Goal: Transaction & Acquisition: Purchase product/service

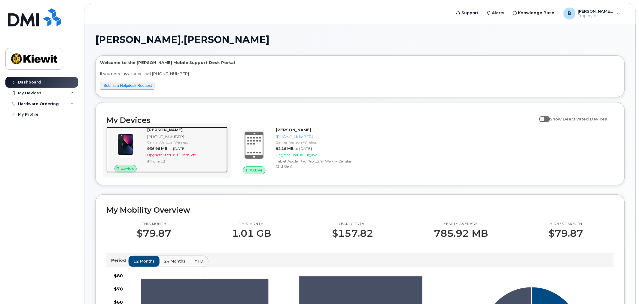
click at [139, 157] on img at bounding box center [125, 144] width 29 height 29
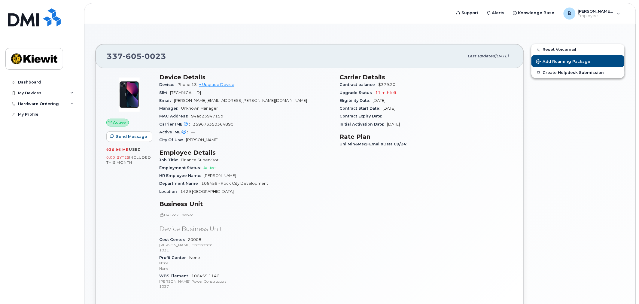
click at [227, 81] on div "Device iPhone 13 + Upgrade Device" at bounding box center [245, 85] width 173 height 8
click at [227, 84] on link "+ Upgrade Device" at bounding box center [216, 84] width 35 height 5
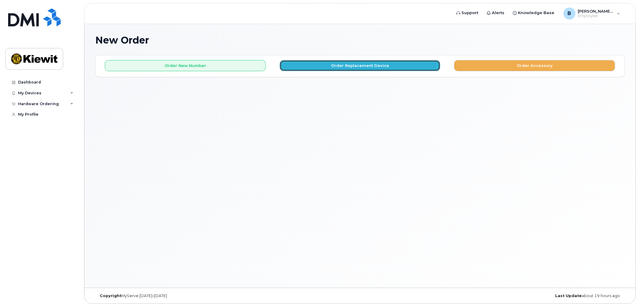
click at [369, 68] on button "Order Replacement Device" at bounding box center [360, 65] width 161 height 11
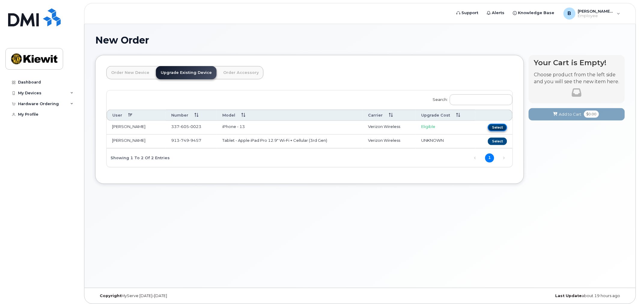
click at [499, 127] on button "Select" at bounding box center [497, 128] width 19 height 8
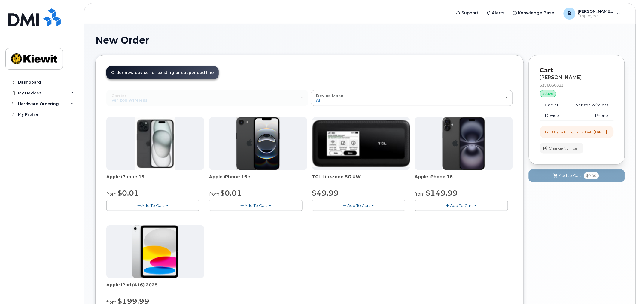
click at [472, 208] on button "Add To Cart" at bounding box center [461, 205] width 93 height 11
click at [468, 224] on link "$149.99 - 2 Year Upgrade (128GB)" at bounding box center [456, 224] width 81 height 8
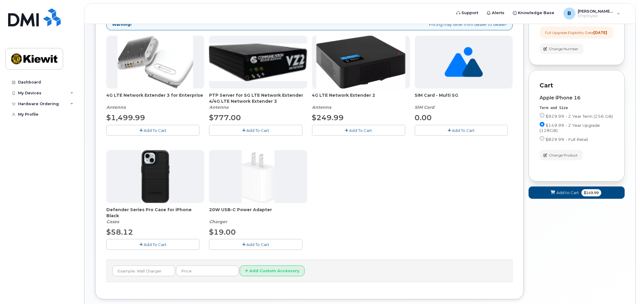
scroll to position [100, 0]
click at [288, 245] on button "Add To Cart" at bounding box center [255, 244] width 93 height 11
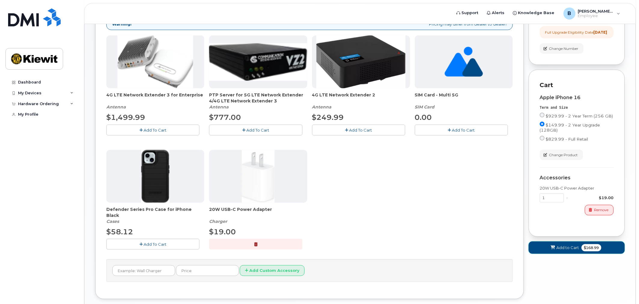
click at [584, 251] on span "$168.99" at bounding box center [592, 247] width 20 height 7
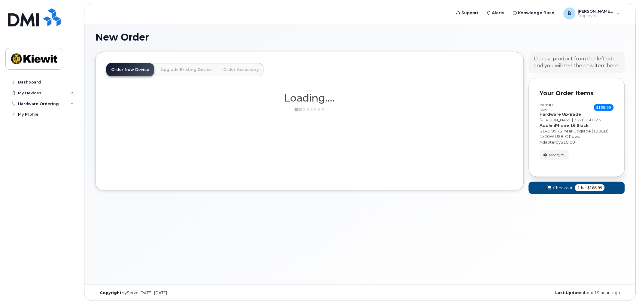
scroll to position [94, 0]
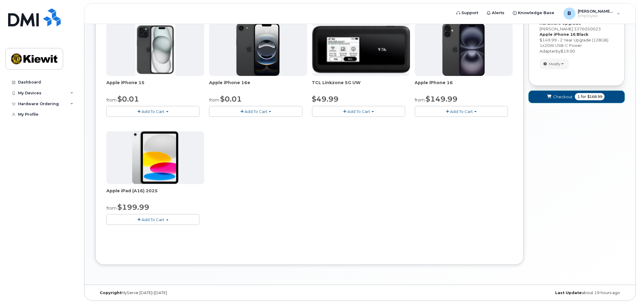
click at [574, 92] on button "Checkout 1 for $168.99" at bounding box center [577, 97] width 96 height 12
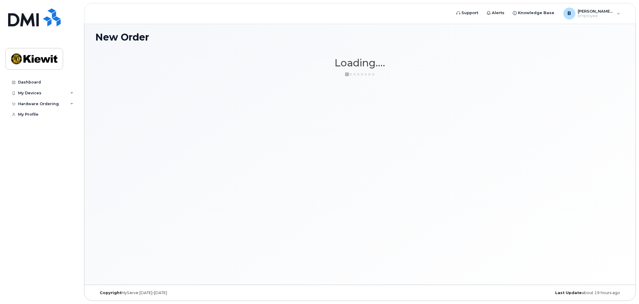
scroll to position [3, 0]
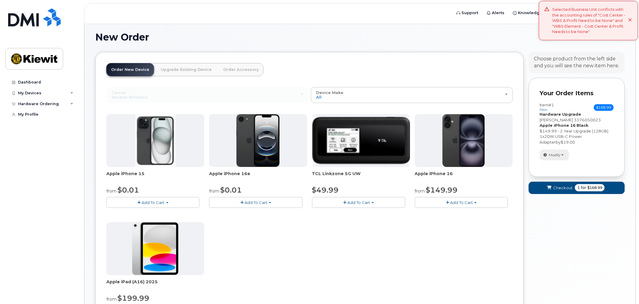
click at [556, 156] on span "Modify" at bounding box center [555, 154] width 12 height 5
click at [569, 161] on link "change" at bounding box center [568, 164] width 57 height 7
